Goal: Transaction & Acquisition: Purchase product/service

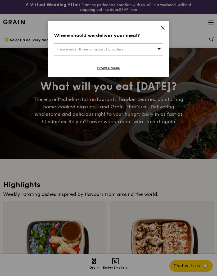
click at [134, 47] on div "Please enter three or more characters" at bounding box center [108, 49] width 109 height 12
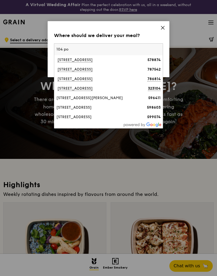
type input "104 pot"
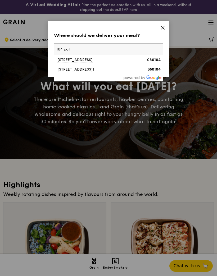
click at [89, 69] on div "[STREET_ADDRESS]" at bounding box center [95, 69] width 78 height 5
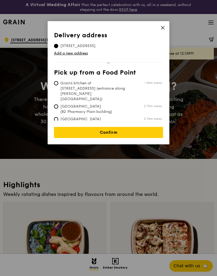
click at [127, 130] on link "Confirm" at bounding box center [108, 132] width 109 height 11
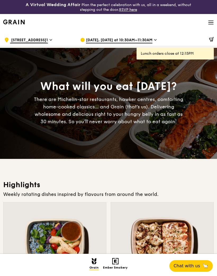
click at [150, 40] on span "[DATE], [DATE] at 10:30AM–11:30AM" at bounding box center [119, 41] width 66 height 6
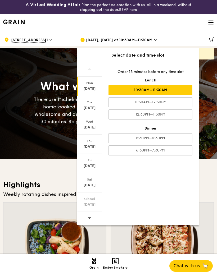
click at [173, 117] on div "12:30PM–1:30PM" at bounding box center [150, 114] width 84 height 10
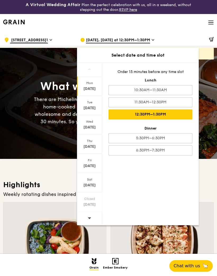
click at [89, 85] on div "Mon" at bounding box center [90, 83] width 24 height 4
click at [171, 114] on div "12:30PM–1:30PM" at bounding box center [150, 114] width 84 height 10
click at [48, 133] on div "What will you eat [DATE]? There are Michelin-star restaurants, hawker centres, …" at bounding box center [108, 103] width 217 height 61
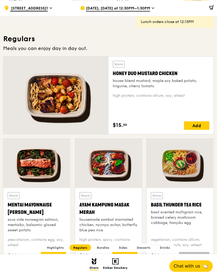
scroll to position [330, 0]
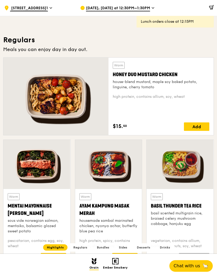
click at [195, 125] on div "Add" at bounding box center [196, 126] width 25 height 8
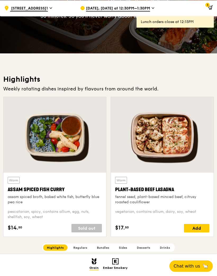
scroll to position [103, 0]
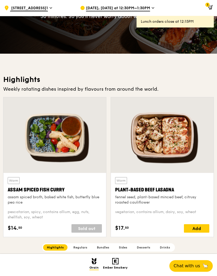
click at [170, 23] on div "Lunch orders close at 12:15PM" at bounding box center [175, 21] width 69 height 5
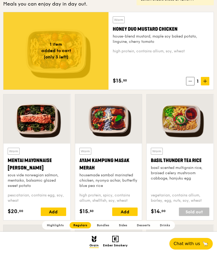
scroll to position [354, 0]
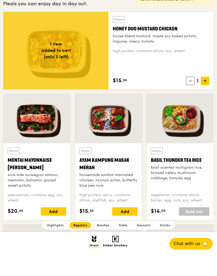
click at [191, 103] on icon at bounding box center [189, 103] width 3 height 0
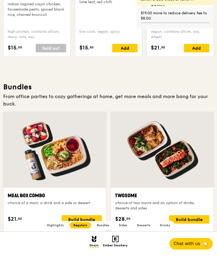
scroll to position [657, 0]
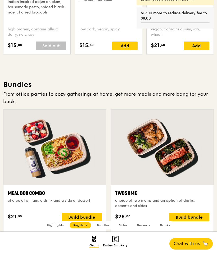
click at [88, 179] on div at bounding box center [54, 170] width 102 height 76
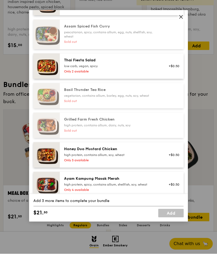
scroll to position [68, 0]
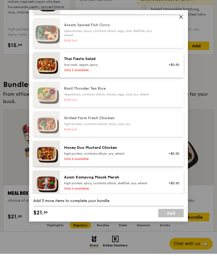
click at [135, 174] on div "high protein, contains allium, soy, wheat" at bounding box center [111, 176] width 95 height 4
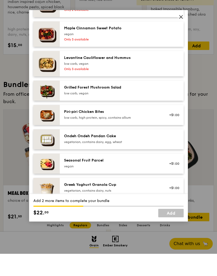
scroll to position [356, 0]
click at [165, 131] on div "+$1.00" at bounding box center [172, 137] width 20 height 12
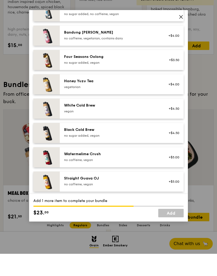
scroll to position [655, 0]
click at [142, 198] on div "Straight Guava OJ" at bounding box center [111, 200] width 95 height 5
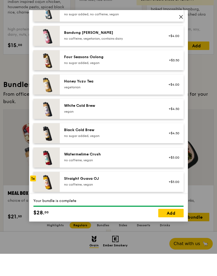
click at [172, 231] on link "Add" at bounding box center [170, 235] width 25 height 8
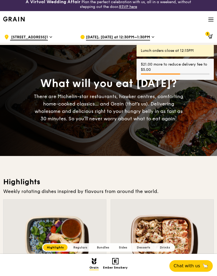
scroll to position [0, 0]
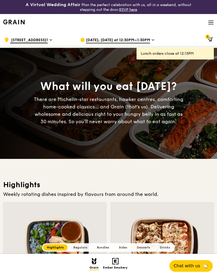
click at [211, 35] on span at bounding box center [209, 40] width 7 height 11
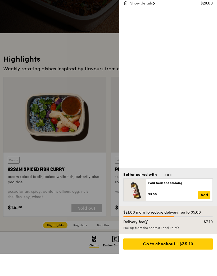
scroll to position [101, 0]
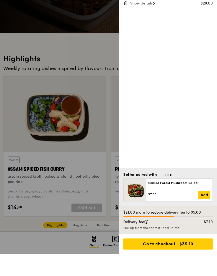
click at [183, 248] on div "Pick up from the nearest Food Point" at bounding box center [167, 250] width 89 height 4
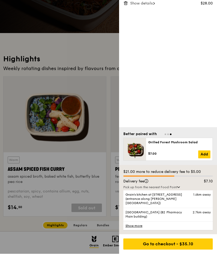
click at [174, 225] on span "Grain's kitchen at [STREET_ADDRESS] (entrance along [PERSON_NAME][GEOGRAPHIC_DA…" at bounding box center [157, 220] width 64 height 13
click at [0, 0] on input "Grain's kitchen at [STREET_ADDRESS] (entrance along [PERSON_NAME][GEOGRAPHIC_DA…" at bounding box center [0, 0] width 0 height 0
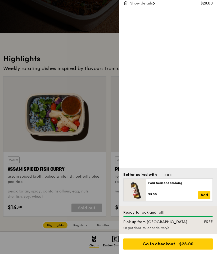
scroll to position [145, 0]
